Goal: Check status: Check status

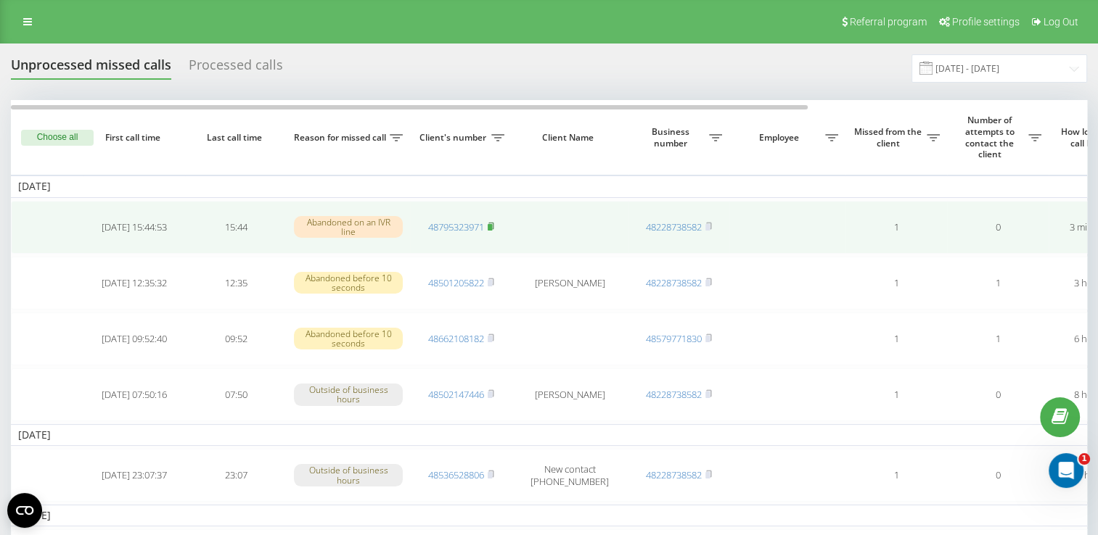
click at [494, 222] on icon at bounding box center [491, 226] width 7 height 9
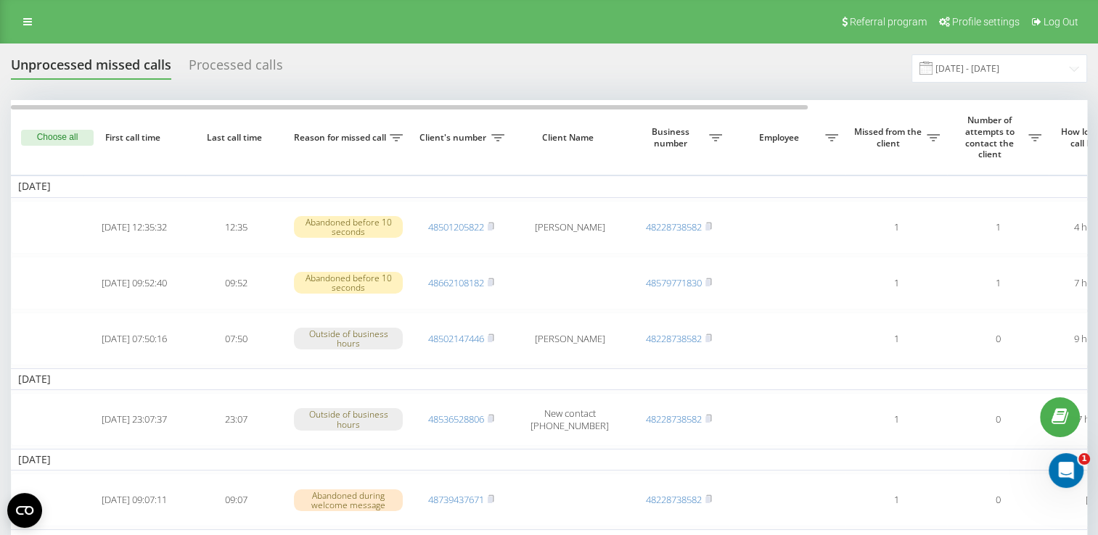
click at [706, 57] on div "Unprocessed missed calls Processed calls 01.09.2025 - 30.09.2025" at bounding box center [549, 68] width 1076 height 28
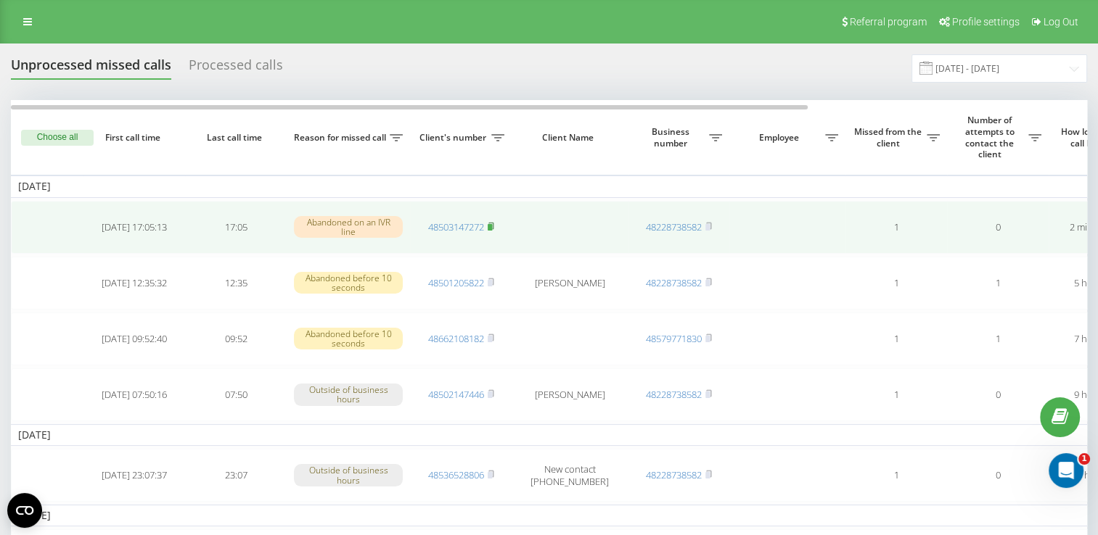
click at [493, 222] on icon at bounding box center [491, 226] width 7 height 9
